Goal: Information Seeking & Learning: Compare options

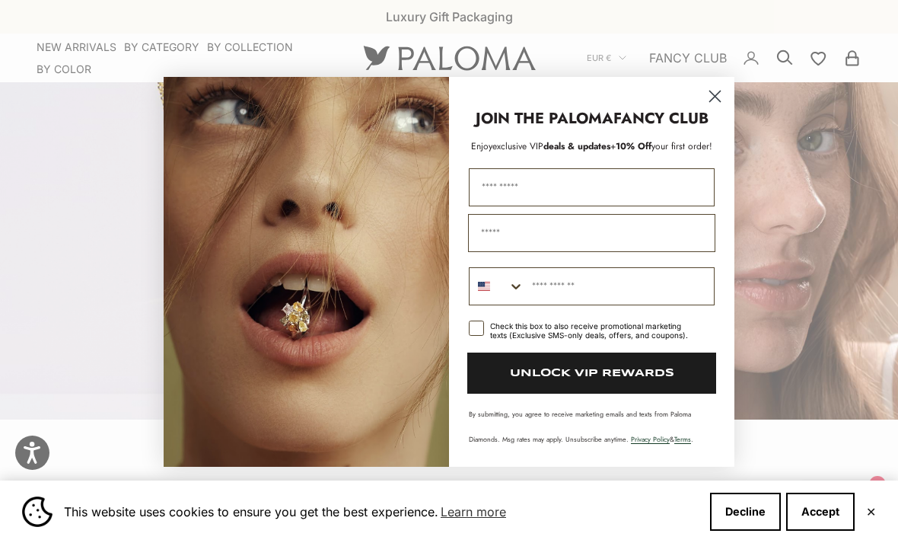
click at [714, 91] on circle "Close dialog" at bounding box center [714, 95] width 25 height 25
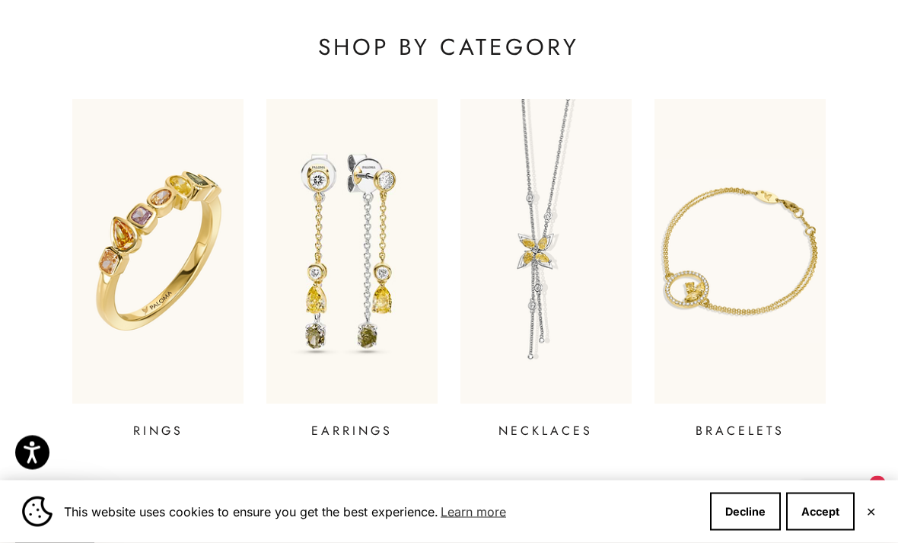
scroll to position [466, 0]
click at [743, 301] on img at bounding box center [739, 251] width 171 height 304
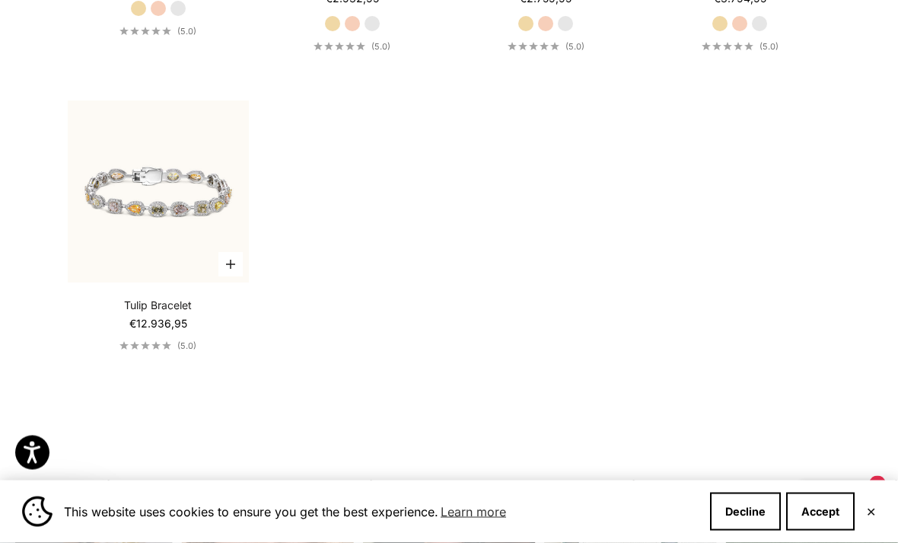
scroll to position [1033, 0]
click at [93, 226] on img at bounding box center [159, 191] width 200 height 200
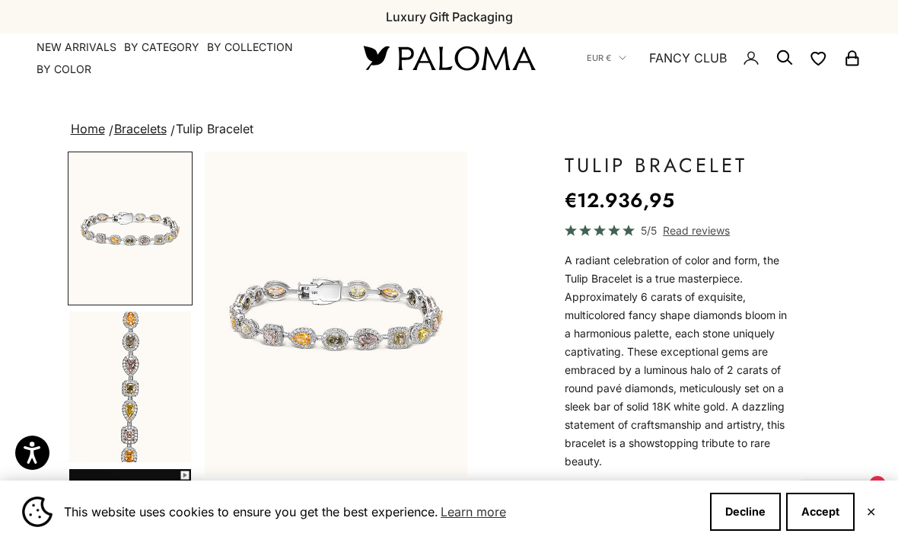
click at [38, 41] on link "NEW ARRIVALS" at bounding box center [77, 47] width 80 height 15
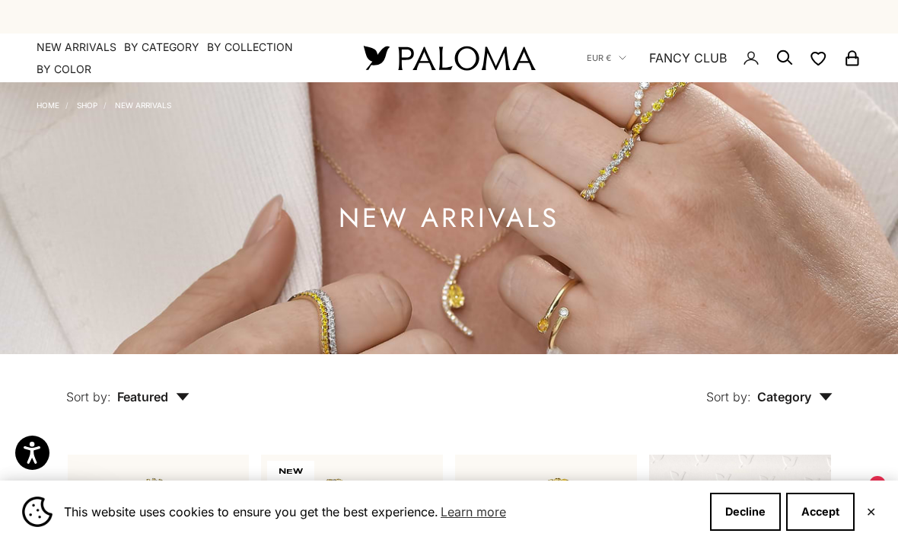
click at [150, 40] on summary "By Category" at bounding box center [161, 47] width 75 height 15
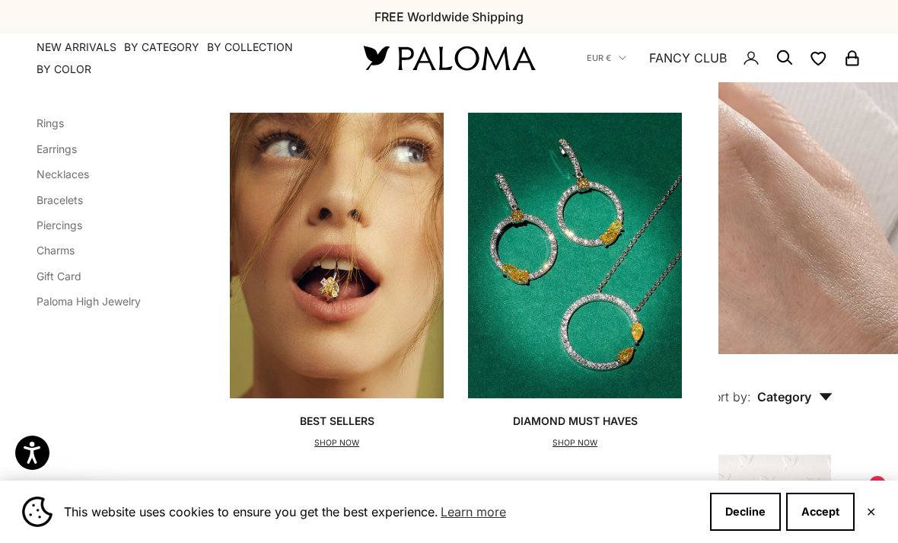
click at [58, 174] on link "Necklaces" at bounding box center [63, 173] width 53 height 13
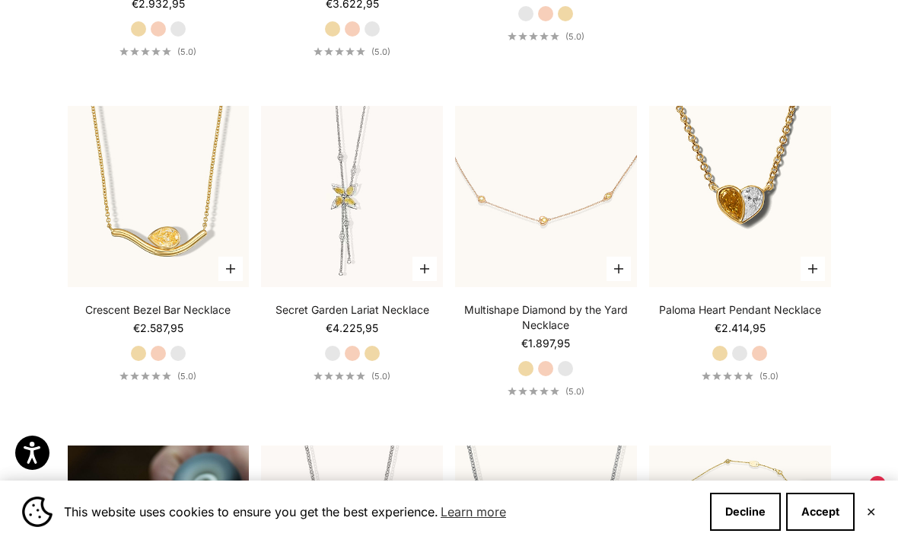
scroll to position [691, 0]
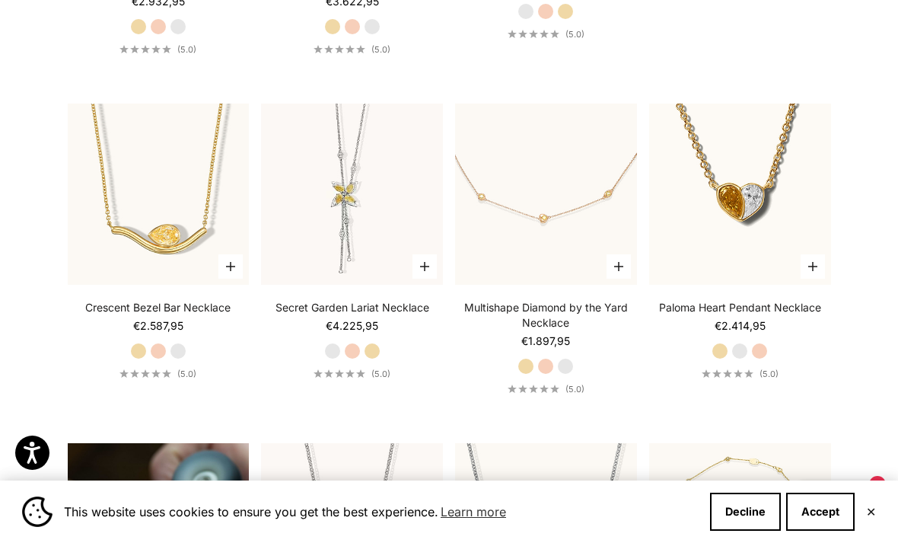
click at [360, 238] on video "#YellowGold\a#RoseGold\a#WhiteGold" at bounding box center [352, 194] width 200 height 200
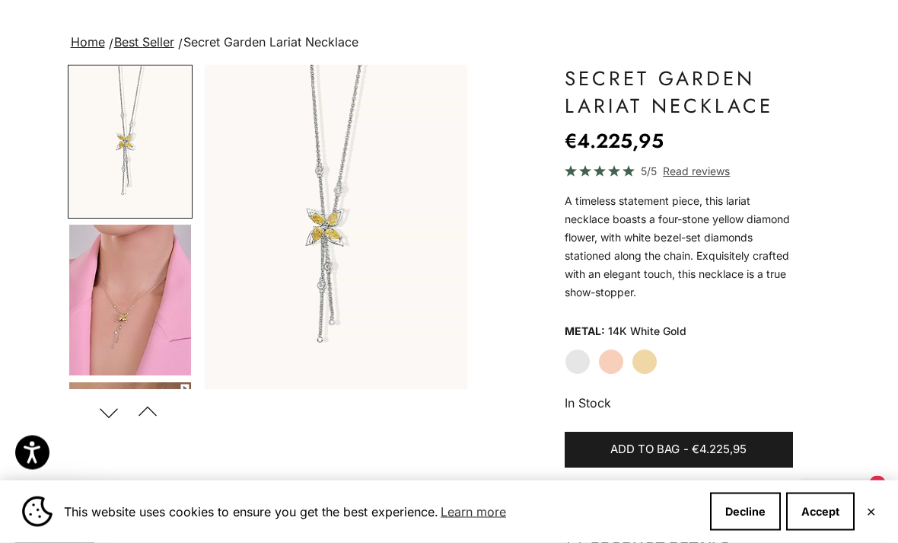
scroll to position [87, 0]
click at [648, 364] on label "Yellow Gold" at bounding box center [645, 361] width 26 height 26
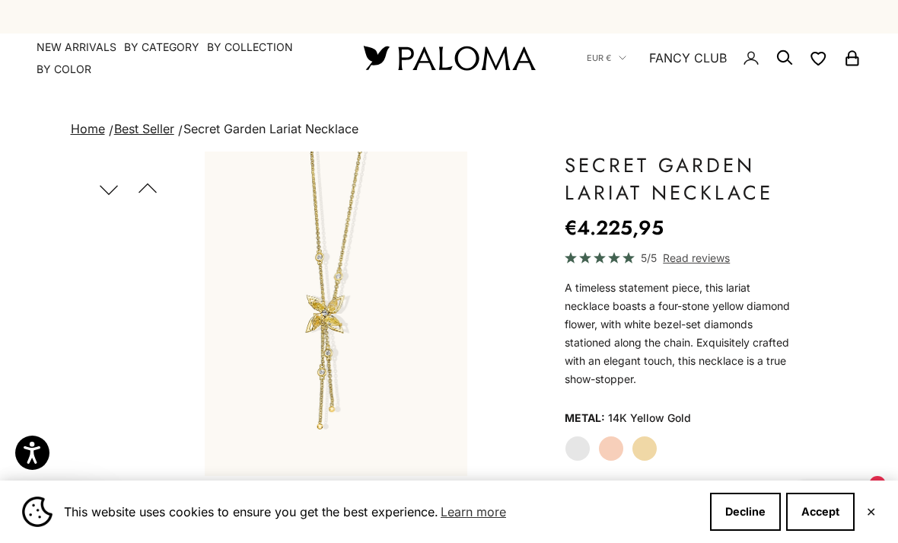
click at [145, 189] on button "Previous" at bounding box center [148, 188] width 34 height 35
click at [147, 183] on button "Previous" at bounding box center [148, 188] width 34 height 35
click at [115, 184] on button "Next" at bounding box center [109, 188] width 34 height 35
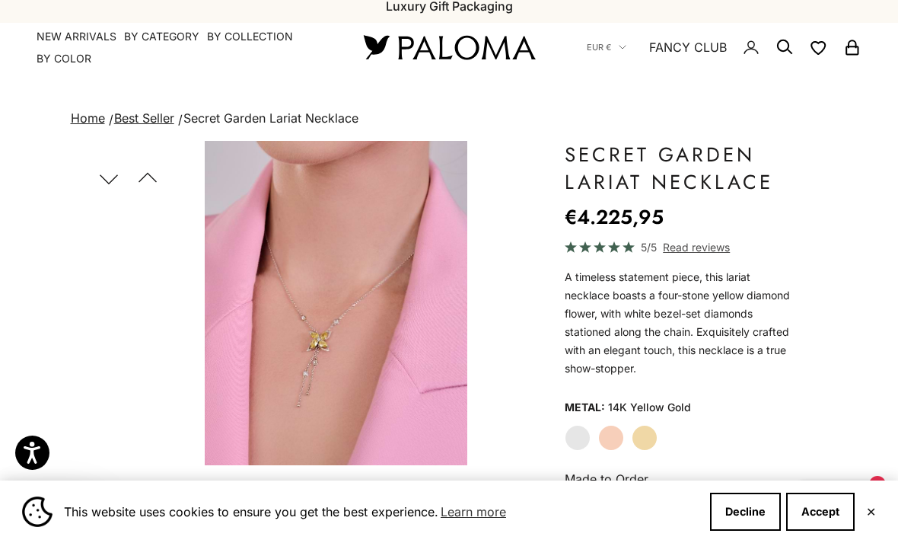
scroll to position [11, 0]
click at [92, 190] on button "Next" at bounding box center [109, 177] width 34 height 35
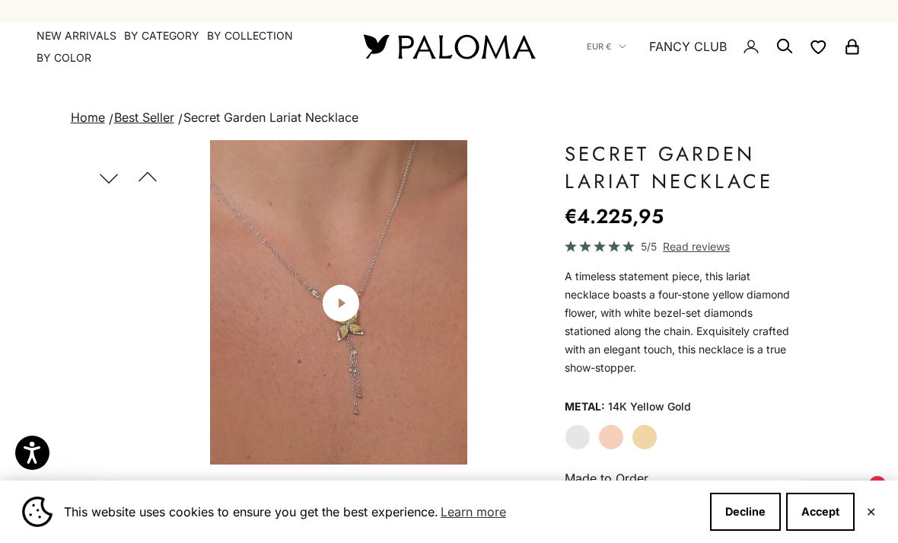
scroll to position [391, 0]
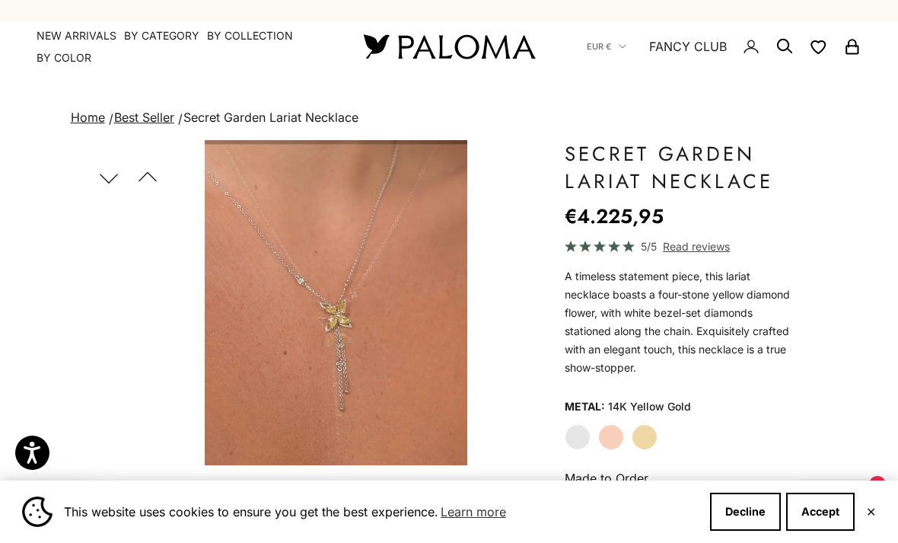
click at [417, 240] on video "#YellowGold\a#RoseGold\a#WhiteGold" at bounding box center [336, 302] width 263 height 325
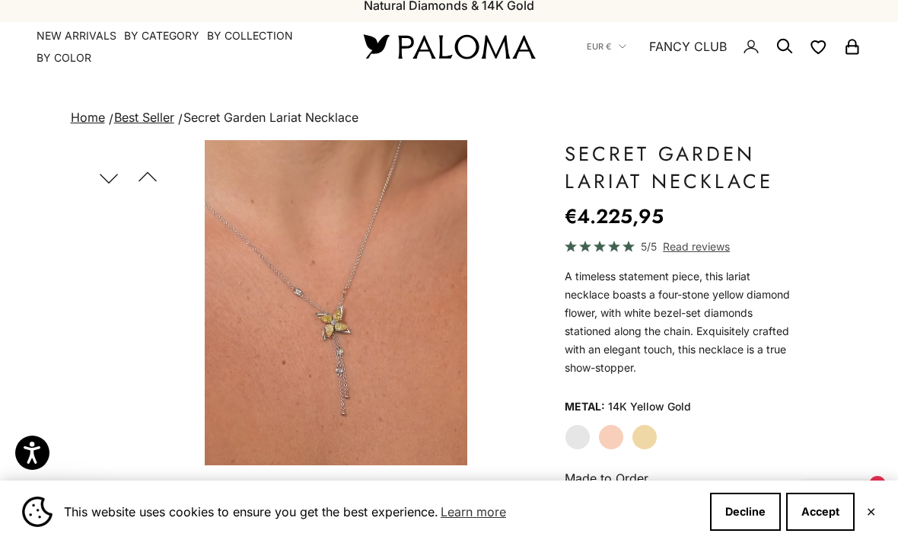
click at [109, 172] on button "Next" at bounding box center [109, 177] width 34 height 35
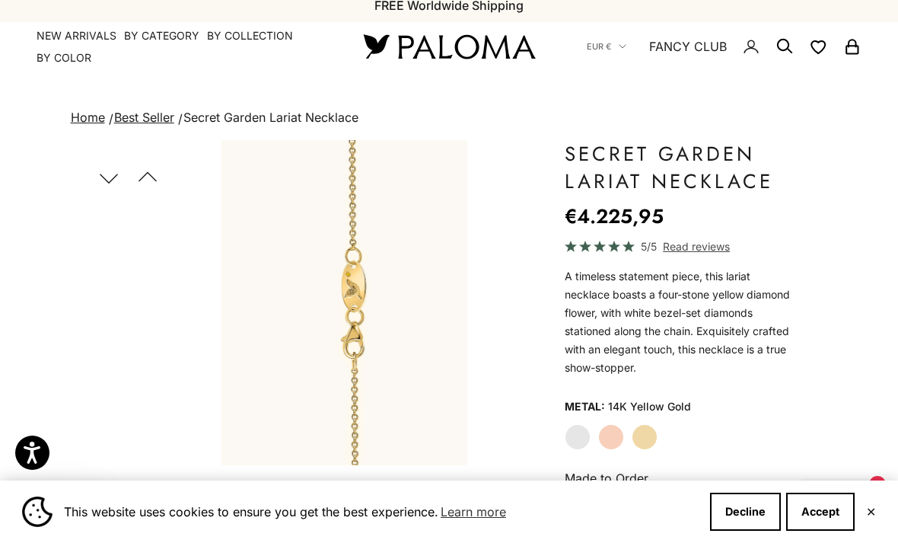
scroll to position [549, 0]
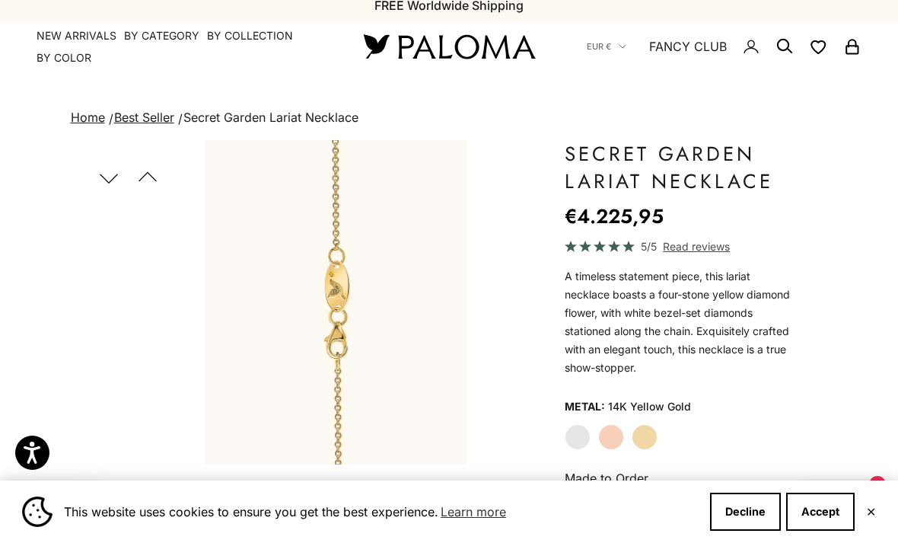
click at [106, 170] on button "Next" at bounding box center [109, 177] width 34 height 35
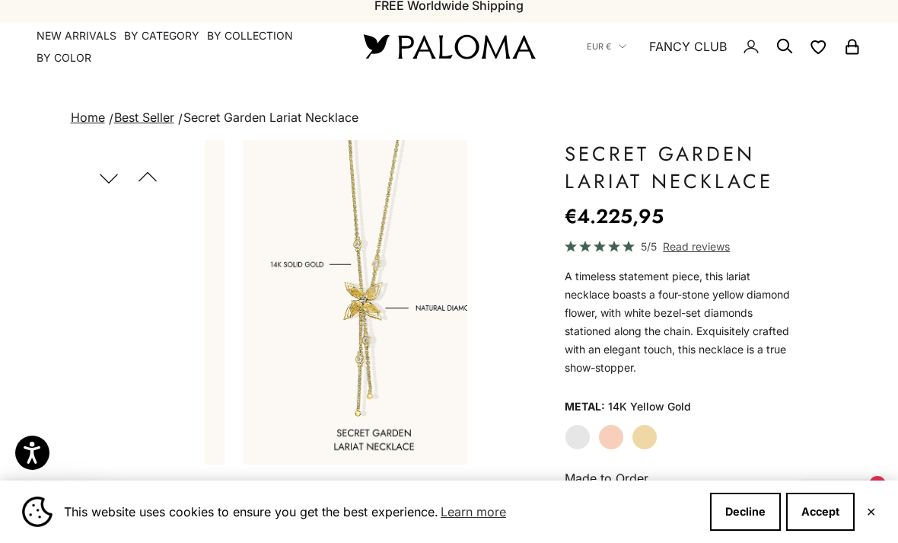
scroll to position [705, 0]
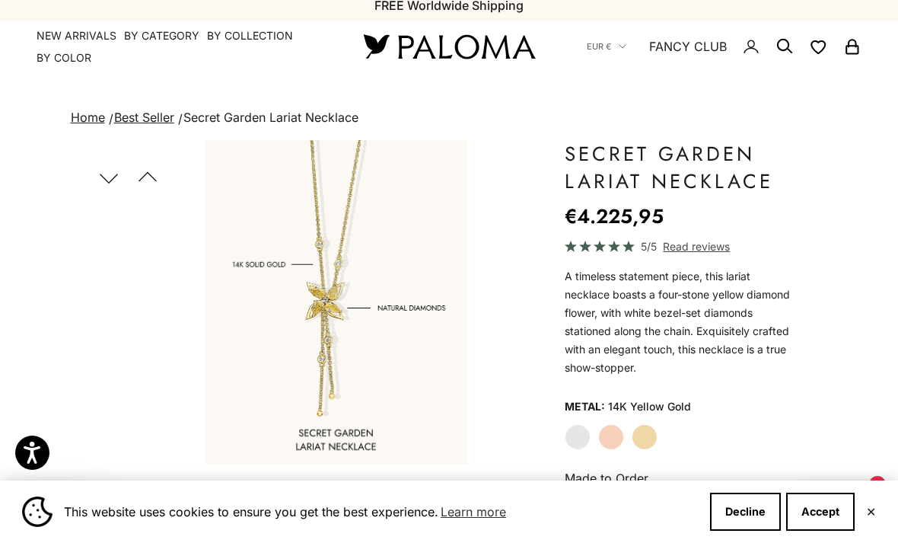
click at [100, 166] on button "Next" at bounding box center [109, 177] width 34 height 35
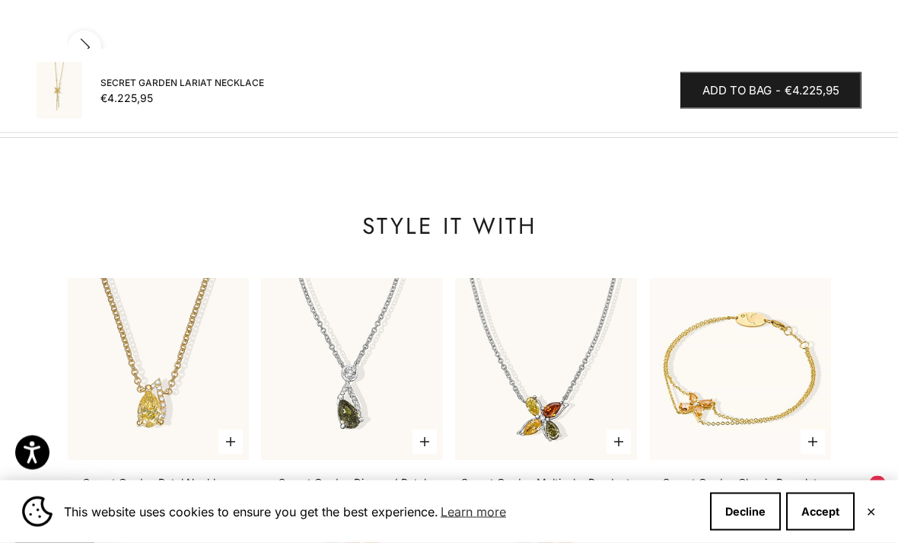
scroll to position [0, 0]
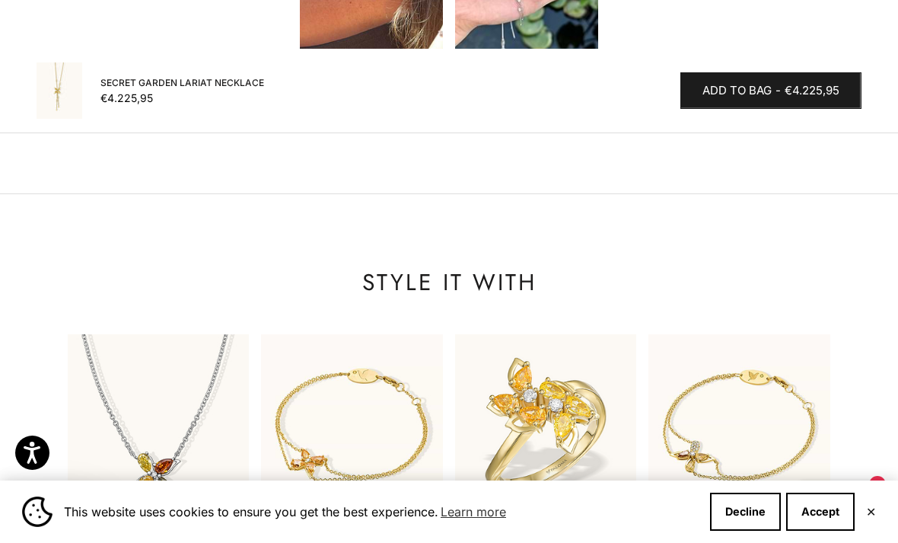
click at [579, 325] on img at bounding box center [546, 425] width 200 height 200
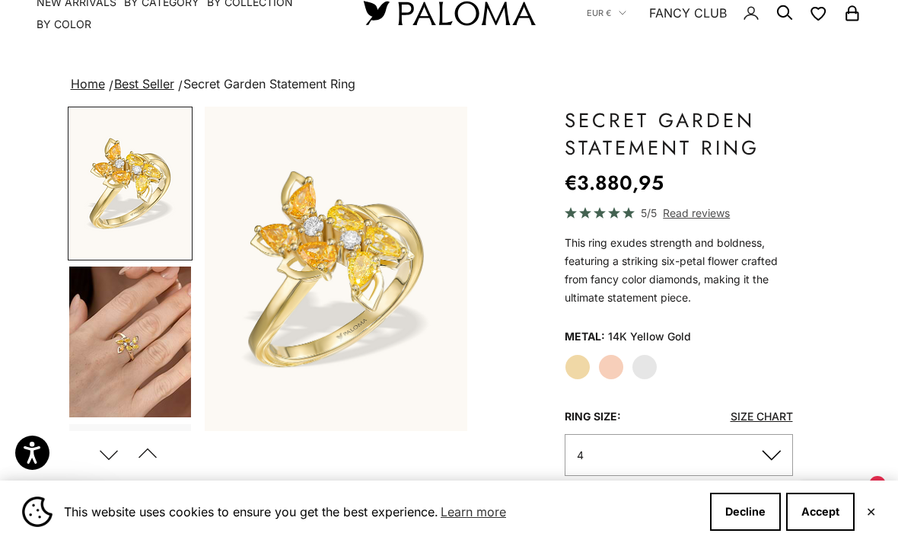
scroll to position [48, 0]
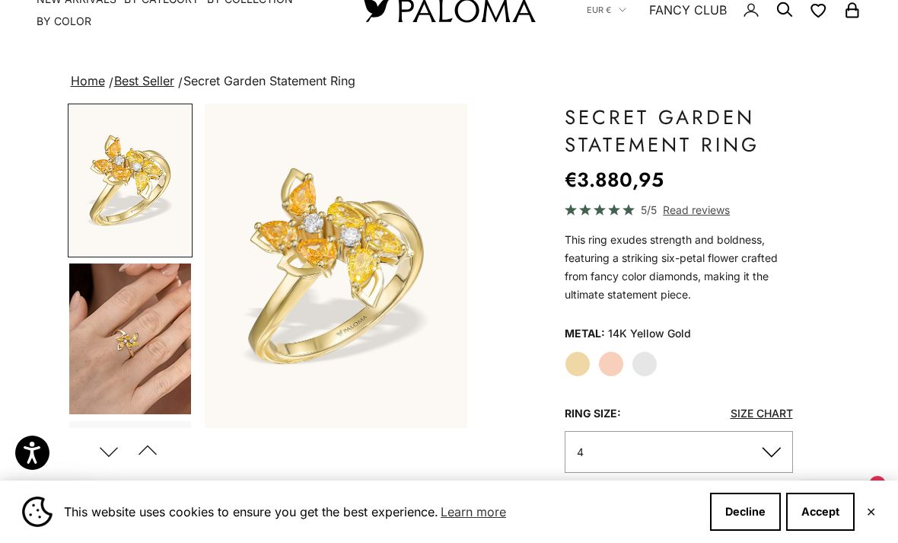
click at [116, 313] on img "Go to item 4" at bounding box center [130, 338] width 122 height 151
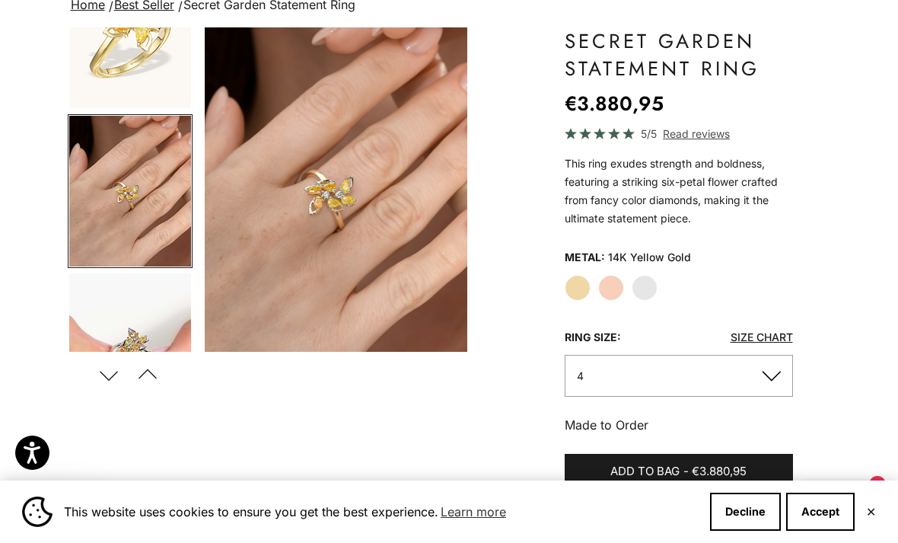
scroll to position [127, 0]
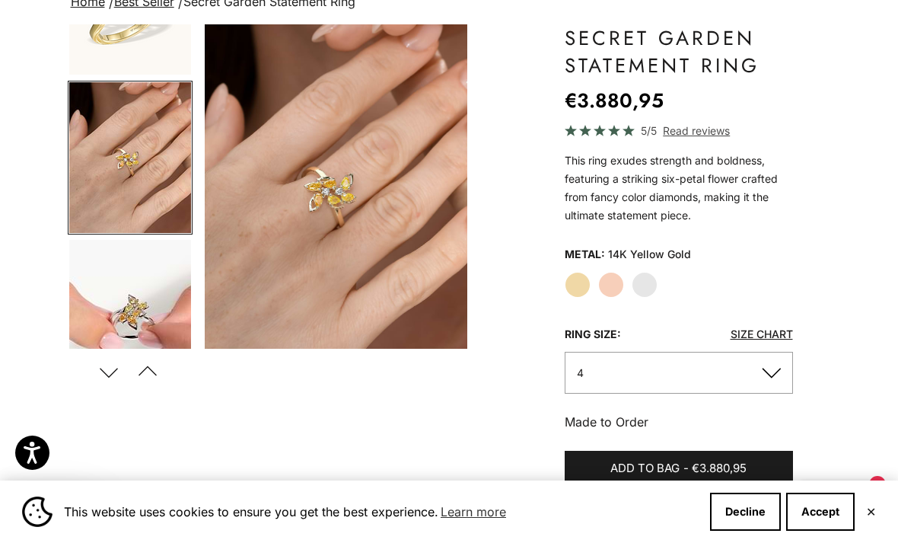
click at [101, 295] on img "Go to item 5" at bounding box center [130, 315] width 122 height 151
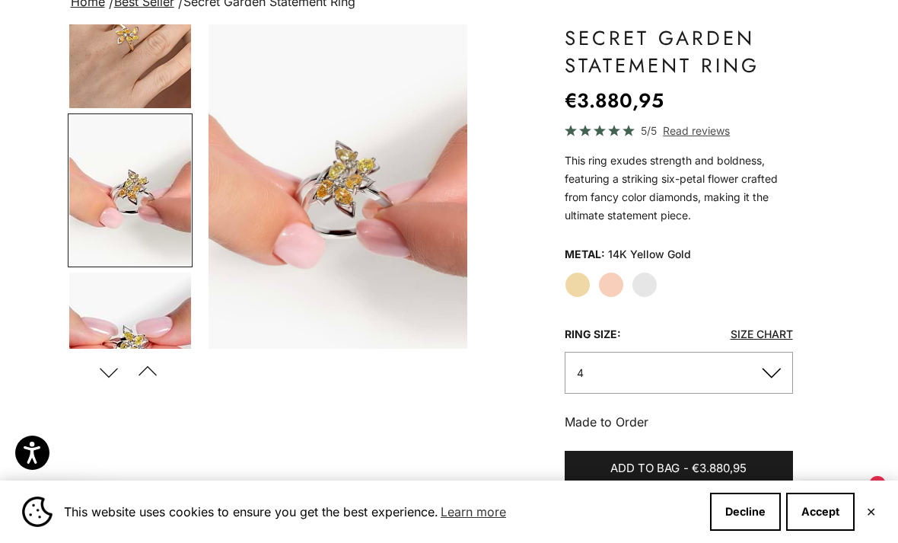
scroll to position [228, 0]
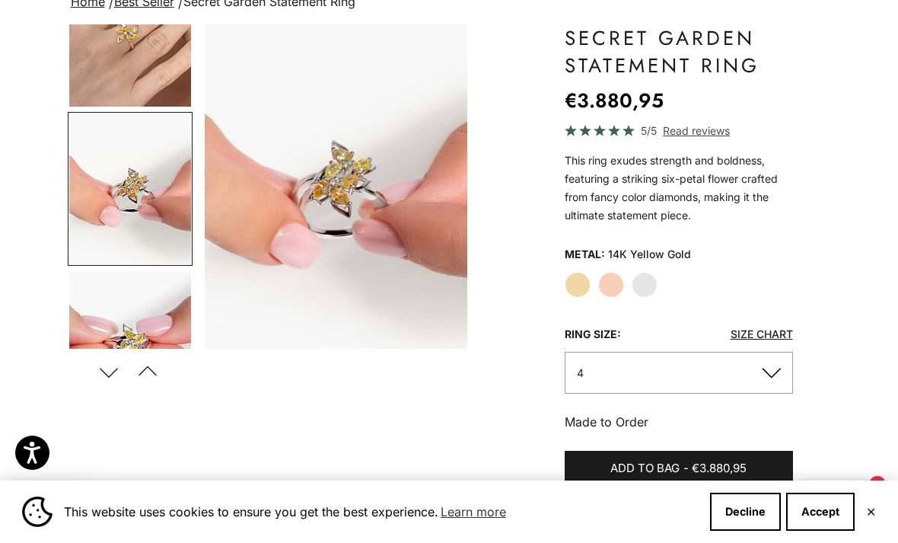
click at [106, 290] on img "Go to item 6" at bounding box center [130, 346] width 122 height 150
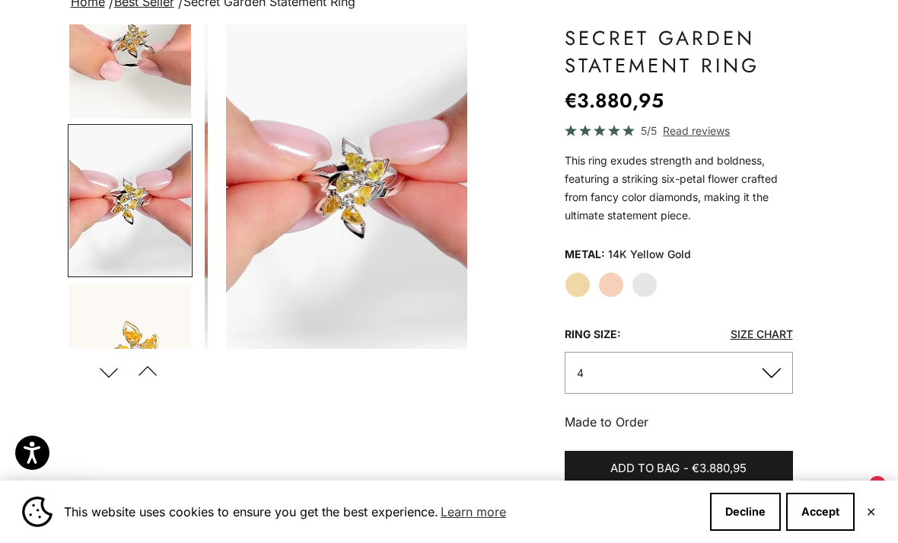
scroll to position [0, 842]
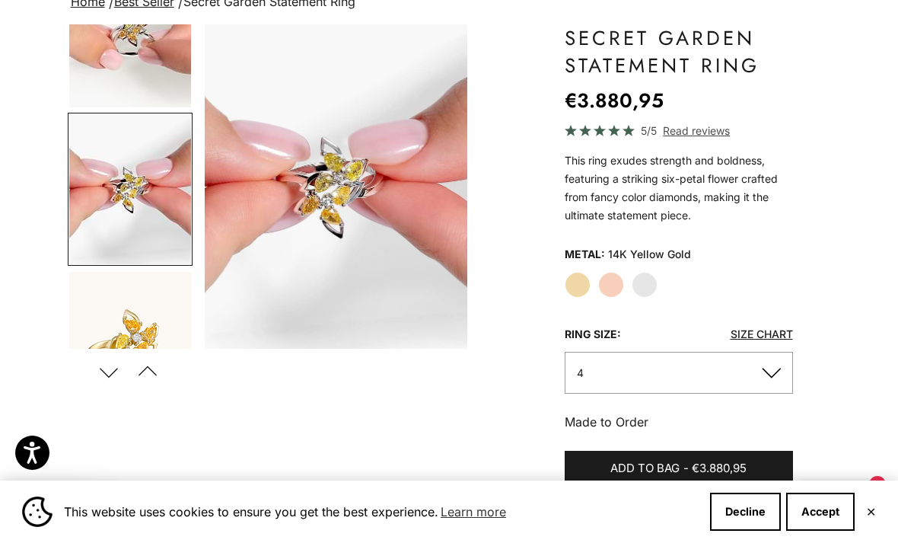
click at [104, 305] on img "Go to item 7" at bounding box center [130, 347] width 122 height 151
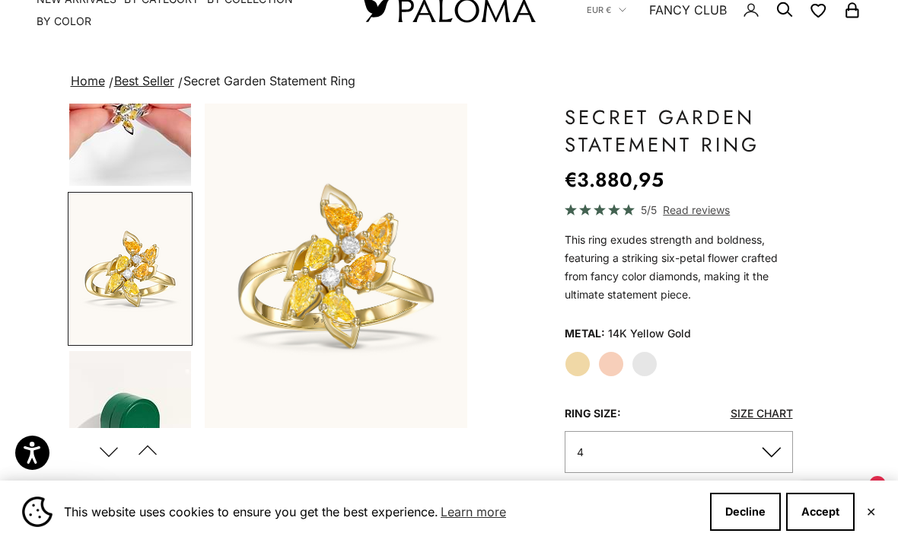
scroll to position [0, 0]
